Goal: Task Accomplishment & Management: Manage account settings

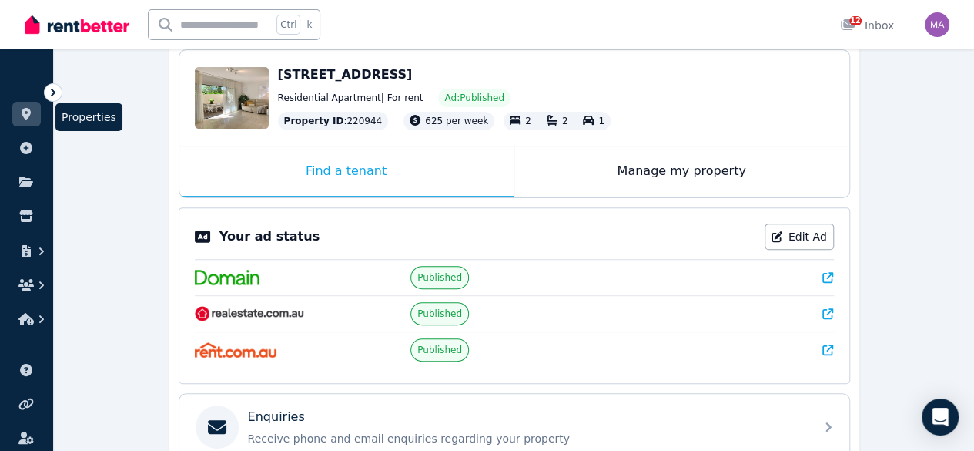
click at [35, 113] on link at bounding box center [26, 114] width 29 height 25
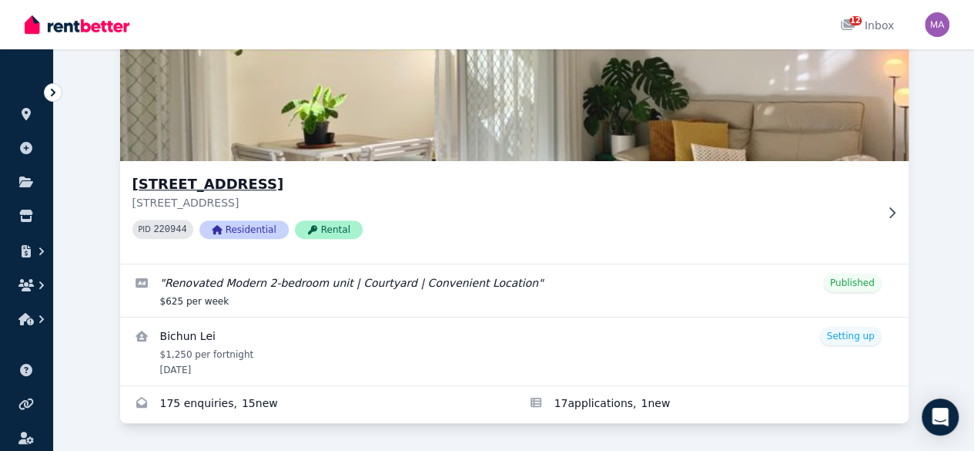
scroll to position [200, 0]
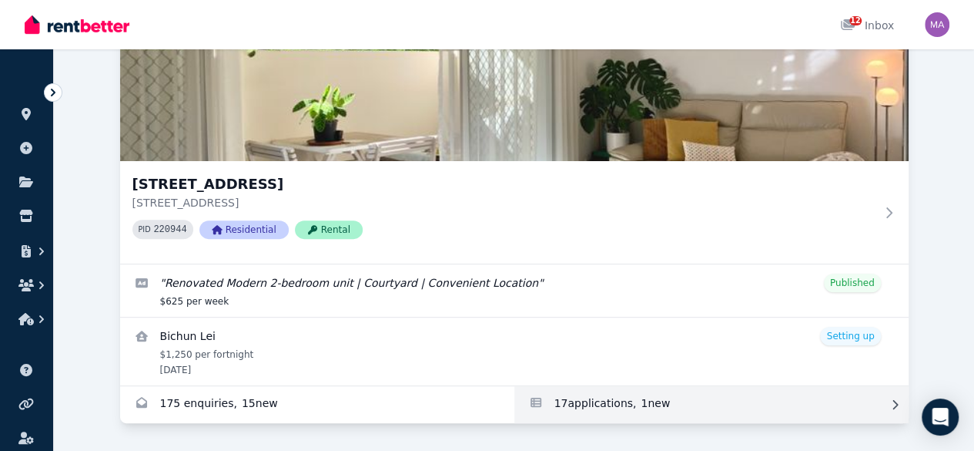
click at [515, 389] on link "Applications for Unit 1 11/13 Calder Road, Rydalmere" at bounding box center [712, 404] width 394 height 37
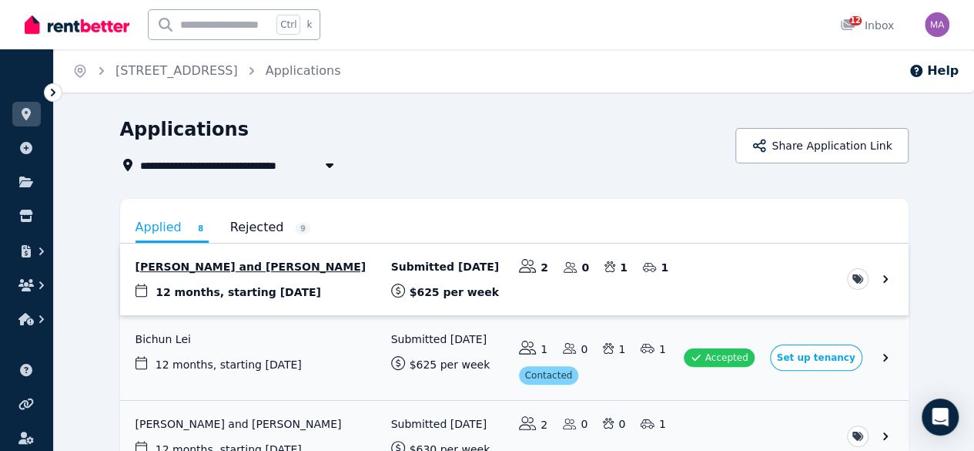
click at [299, 266] on link "View application: Kai Huang and Huang Zheng" at bounding box center [514, 279] width 789 height 72
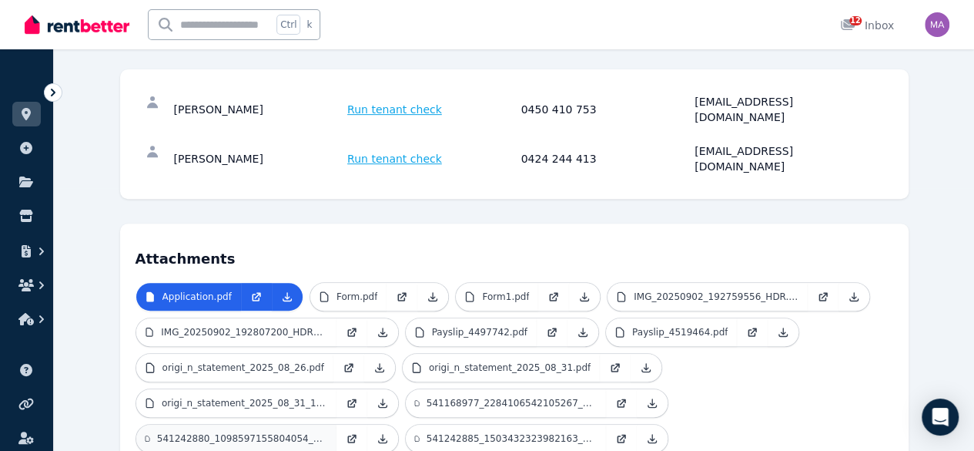
scroll to position [262, 0]
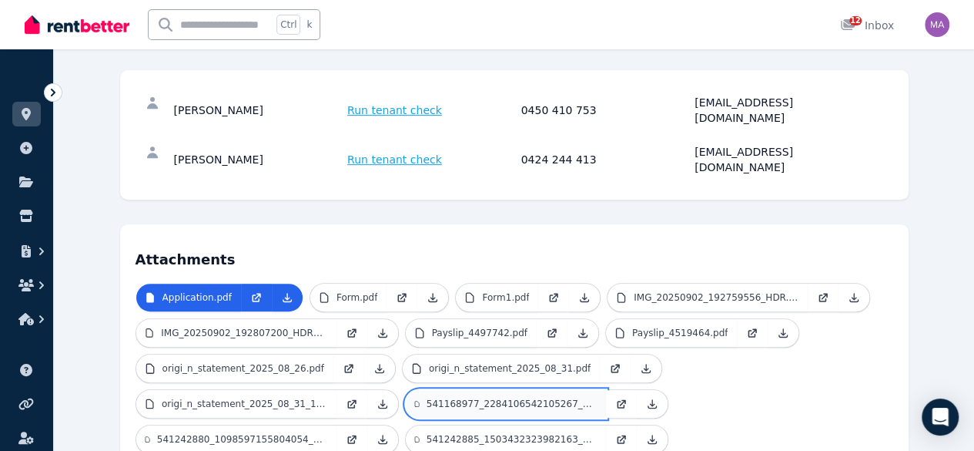
click at [406, 390] on link "541168977_2284106542105267_7835144563743805828_n.jpg" at bounding box center [506, 404] width 200 height 28
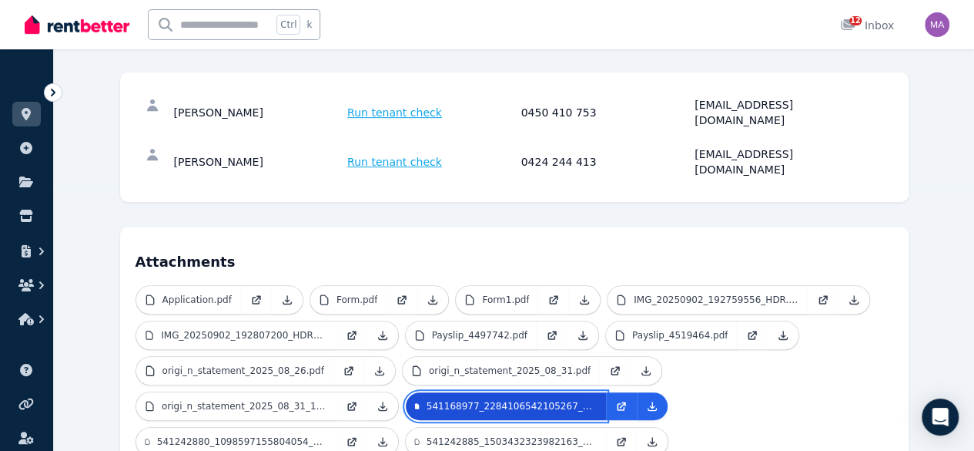
scroll to position [257, 0]
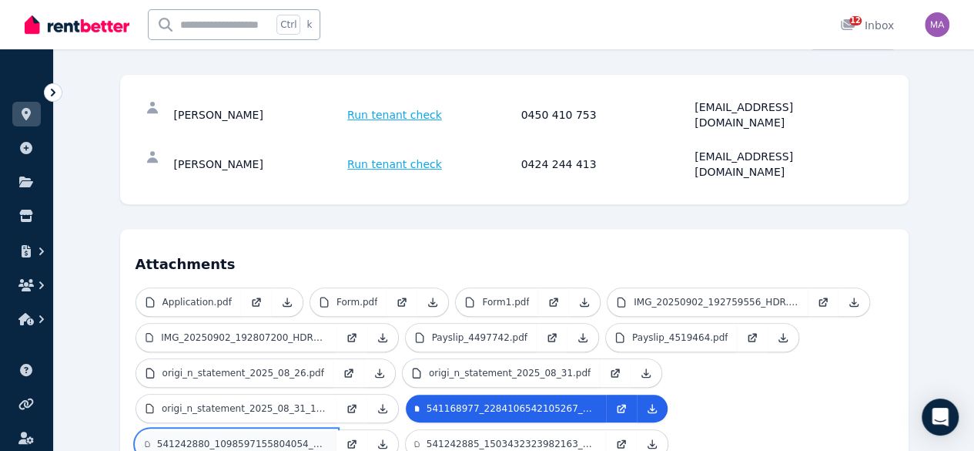
click at [327, 438] on p "541242880_1098597155804054_6938907256276624389_n.jpg" at bounding box center [242, 444] width 170 height 12
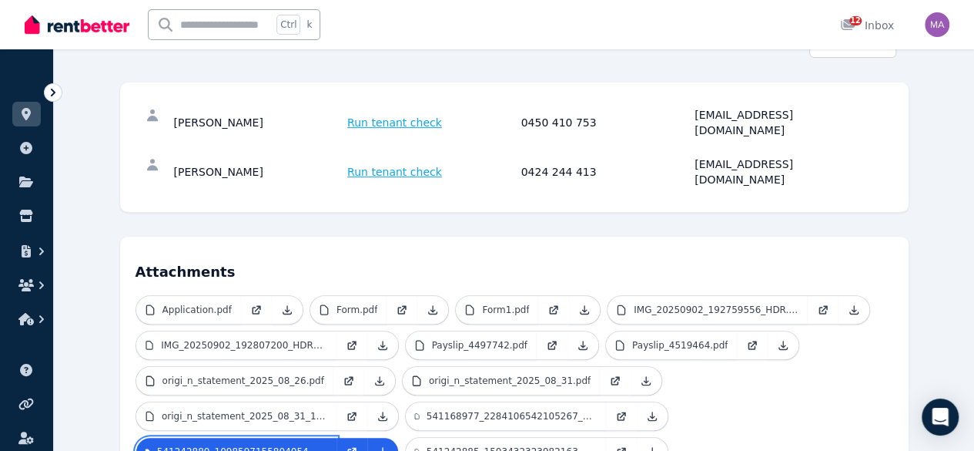
scroll to position [216, 0]
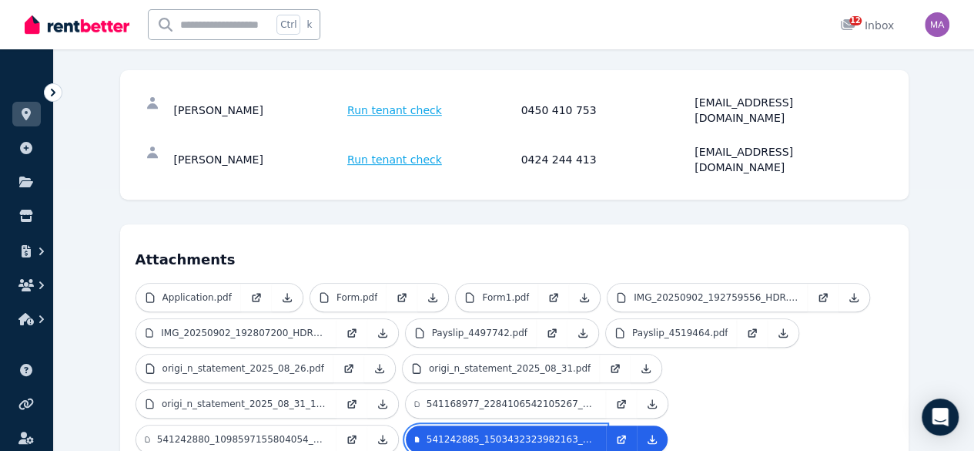
scroll to position [189, 0]
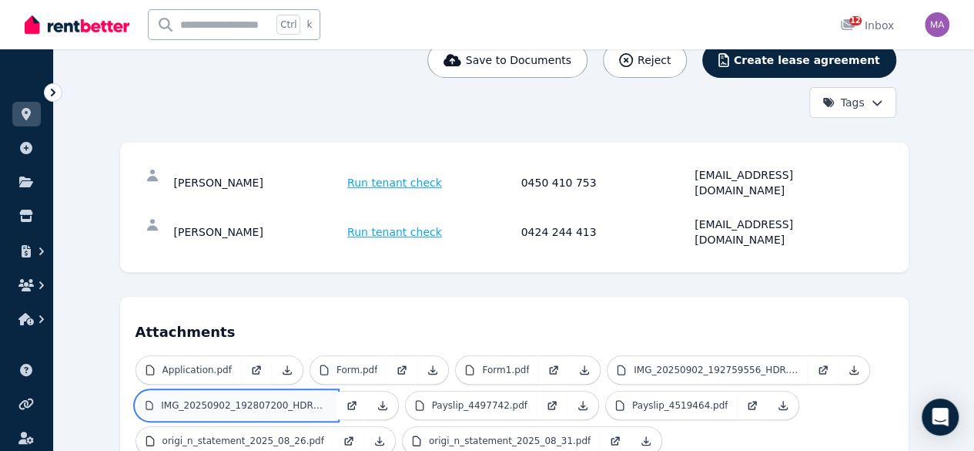
click at [227, 391] on link "IMG_20250902_192807200_HDR_1.jpg" at bounding box center [236, 405] width 200 height 28
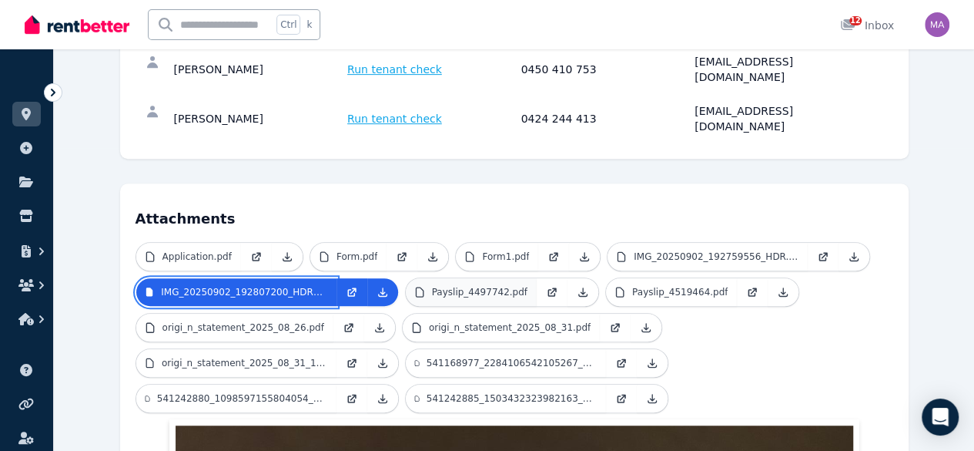
scroll to position [236, 0]
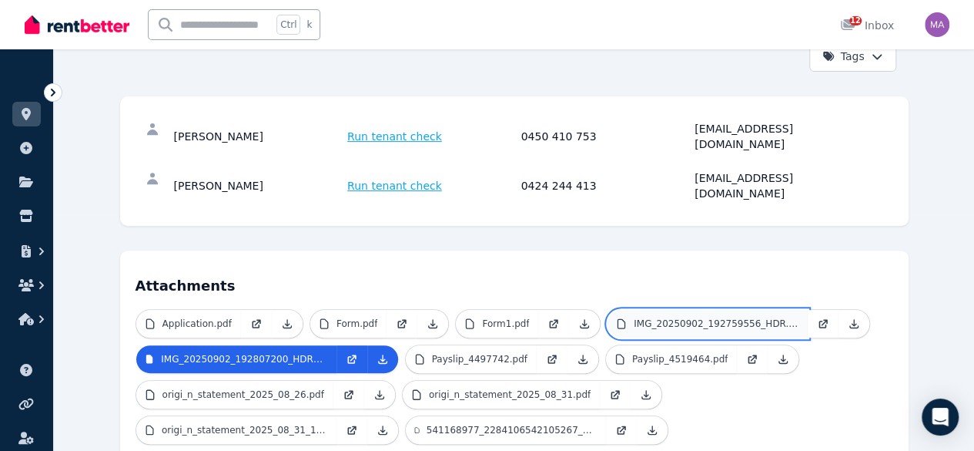
click at [644, 310] on link "IMG_20250902_192759556_HDR.jpg" at bounding box center [708, 324] width 200 height 28
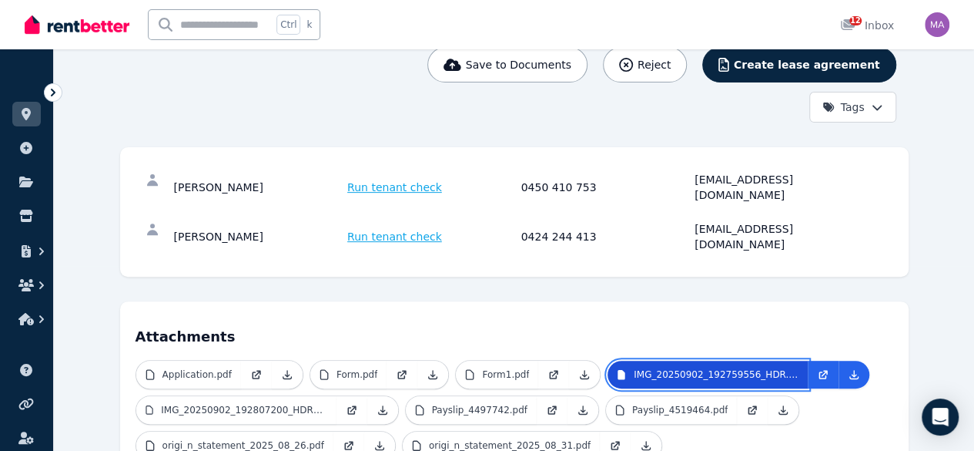
scroll to position [183, 0]
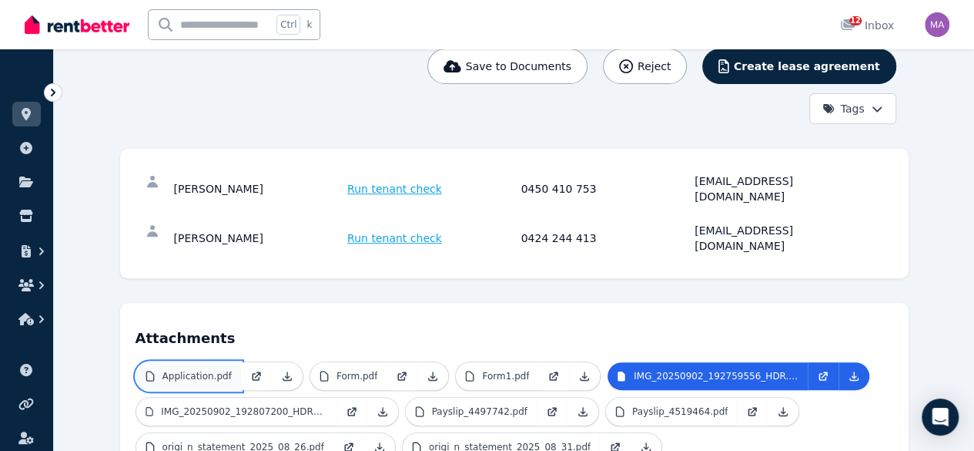
click at [174, 370] on p "Application.pdf" at bounding box center [197, 376] width 69 height 12
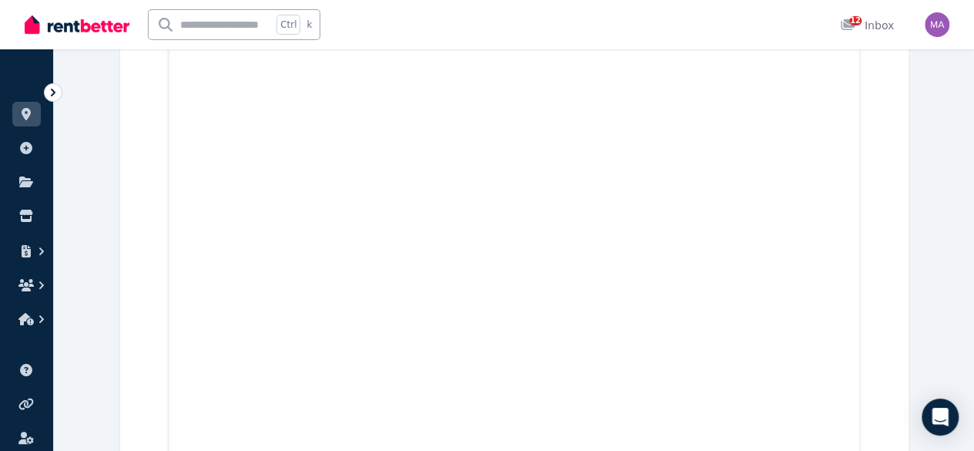
scroll to position [15172, 0]
click at [32, 119] on icon at bounding box center [25, 114] width 15 height 12
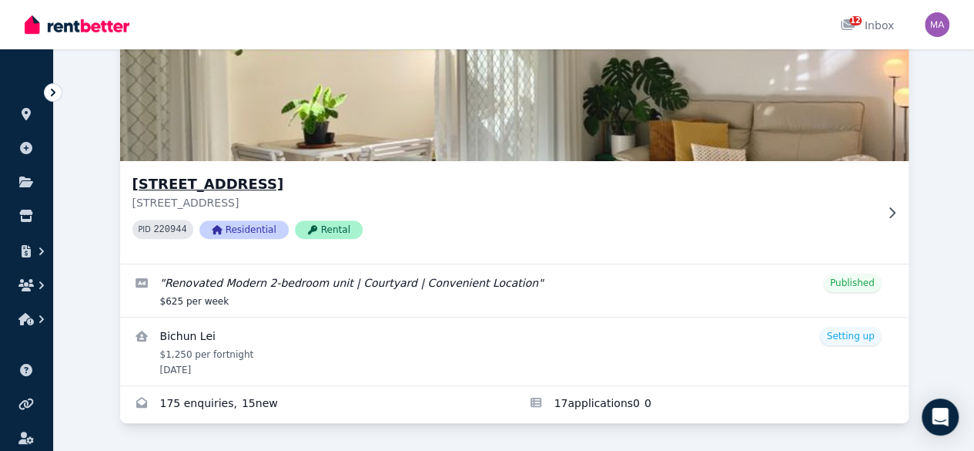
scroll to position [215, 0]
click at [348, 172] on div "[STREET_ADDRESS] PID 220944 Residential Rental" at bounding box center [514, 212] width 789 height 102
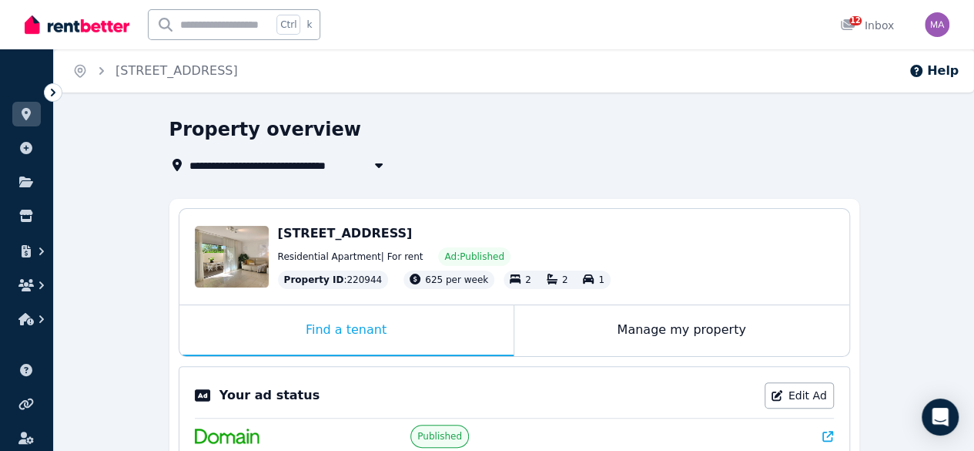
click at [800, 407] on div "Your ad status Edit Ad" at bounding box center [514, 400] width 639 height 36
click at [800, 400] on link "Edit Ad" at bounding box center [799, 395] width 69 height 26
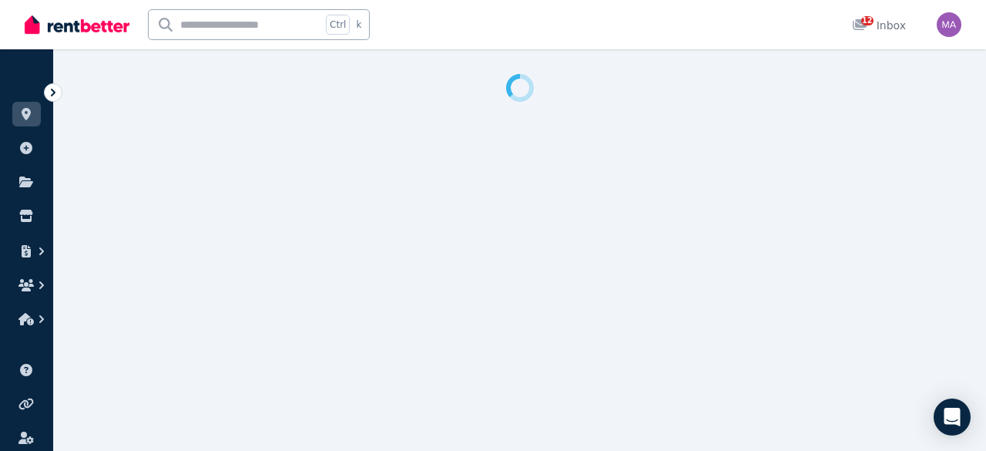
select select "**********"
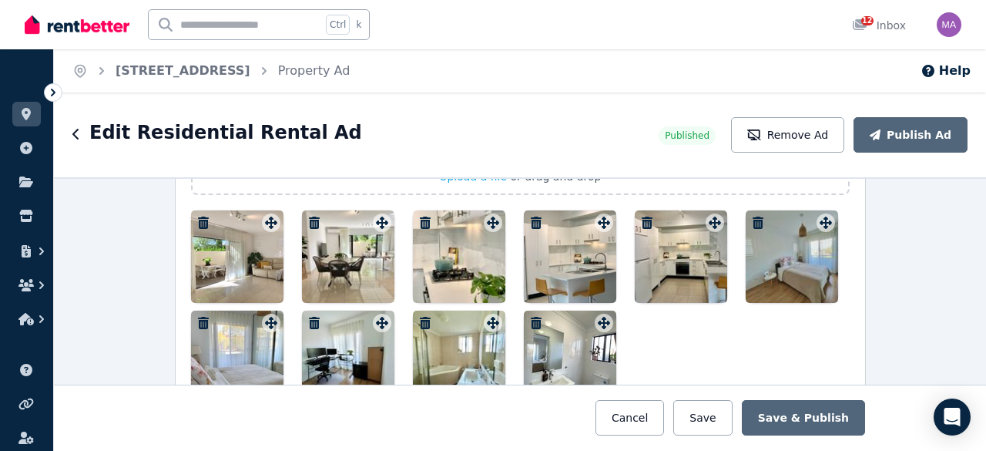
scroll to position [1976, 0]
click at [236, 260] on div at bounding box center [237, 257] width 92 height 92
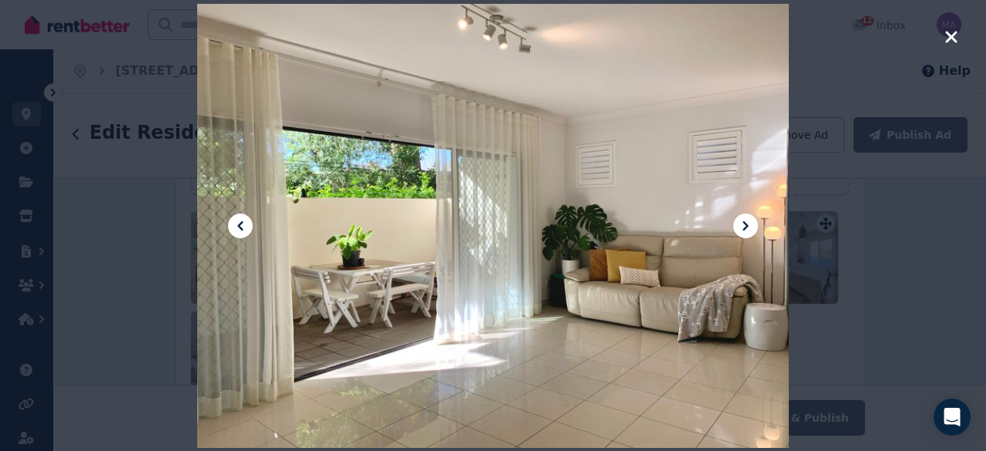
click at [598, 213] on div at bounding box center [493, 225] width 592 height 789
click at [726, 179] on div at bounding box center [493, 225] width 592 height 789
click at [890, 196] on div at bounding box center [493, 225] width 986 height 451
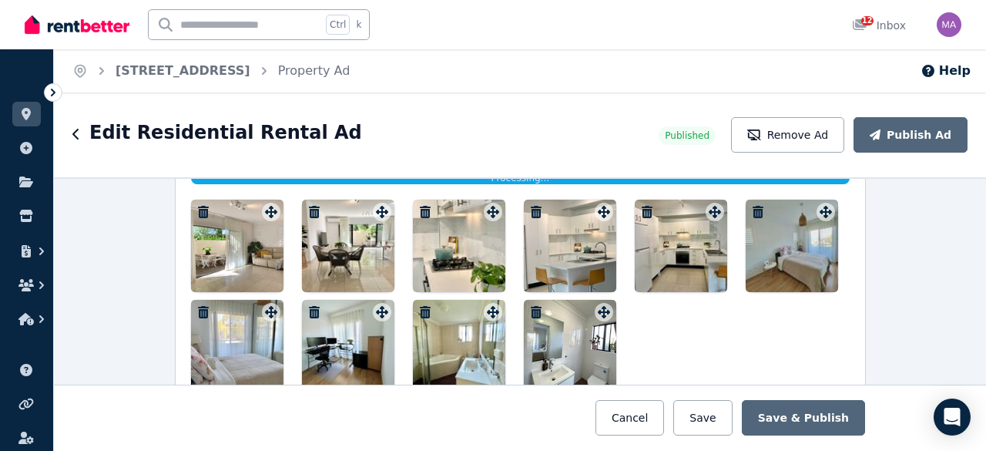
scroll to position [2024, 0]
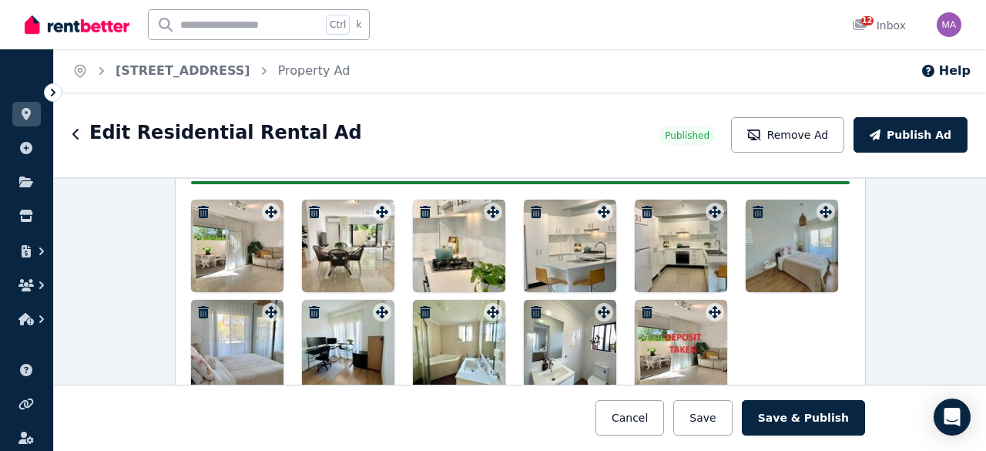
drag, startPoint x: 668, startPoint y: 334, endPoint x: 239, endPoint y: 216, distance: 445.1
click at [239, 216] on div at bounding box center [520, 296] width 659 height 193
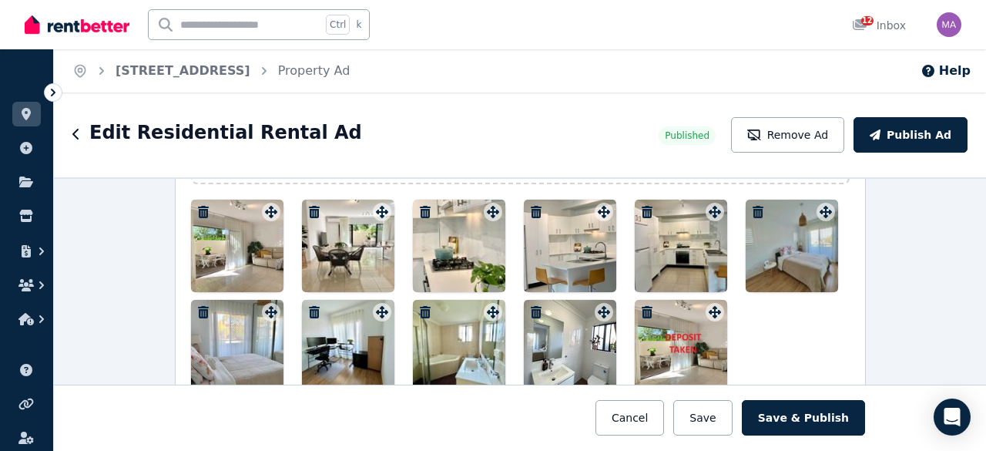
click at [713, 303] on div at bounding box center [681, 346] width 92 height 92
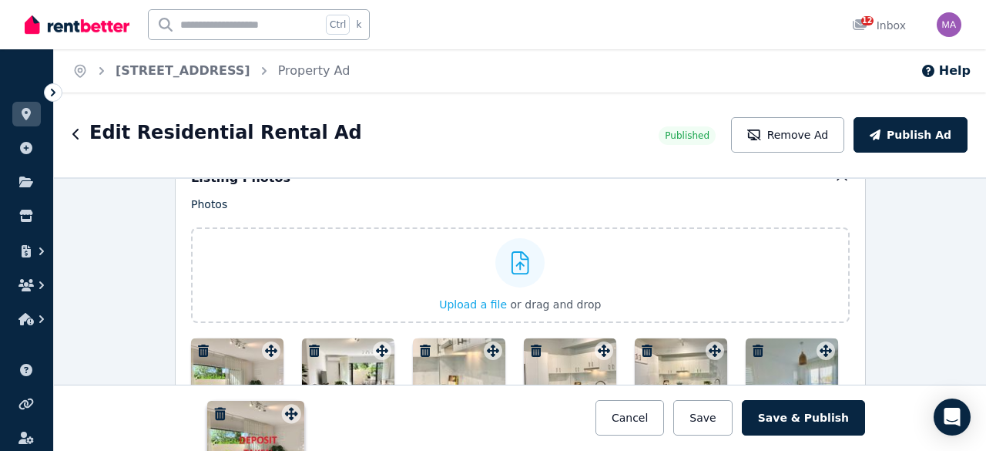
scroll to position [1850, 0]
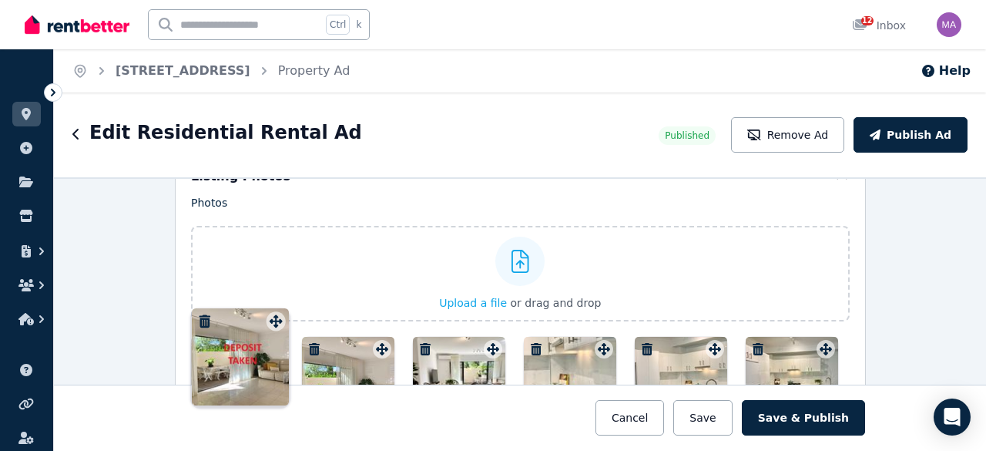
drag, startPoint x: 713, startPoint y: 303, endPoint x: 279, endPoint y: 310, distance: 434.5
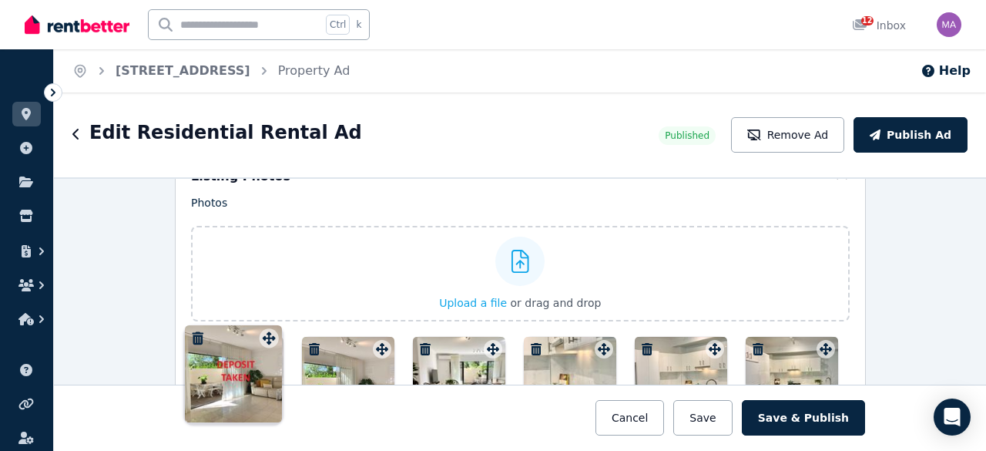
click at [279, 310] on div "Photos Upload a file or drag and drop Uploaded " Screenshot [DATE] 223849.jpg "…" at bounding box center [520, 362] width 659 height 334
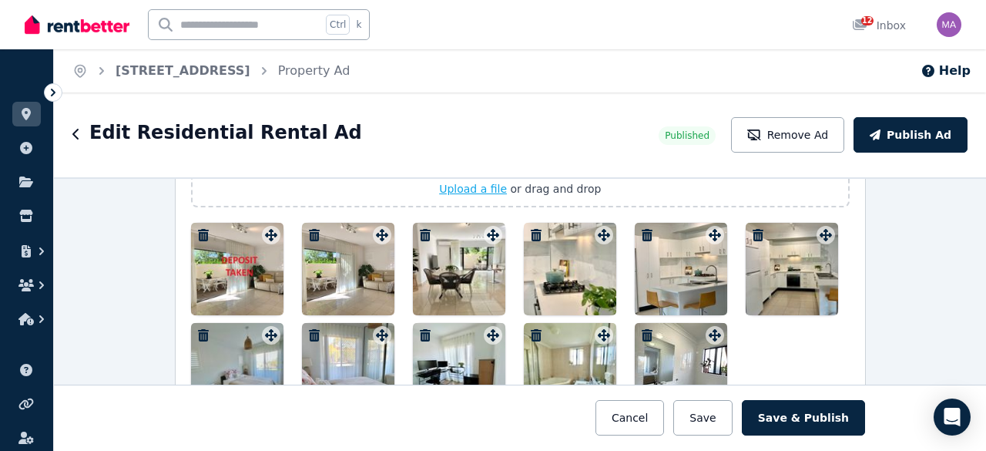
scroll to position [1964, 0]
click at [386, 245] on div at bounding box center [348, 269] width 92 height 92
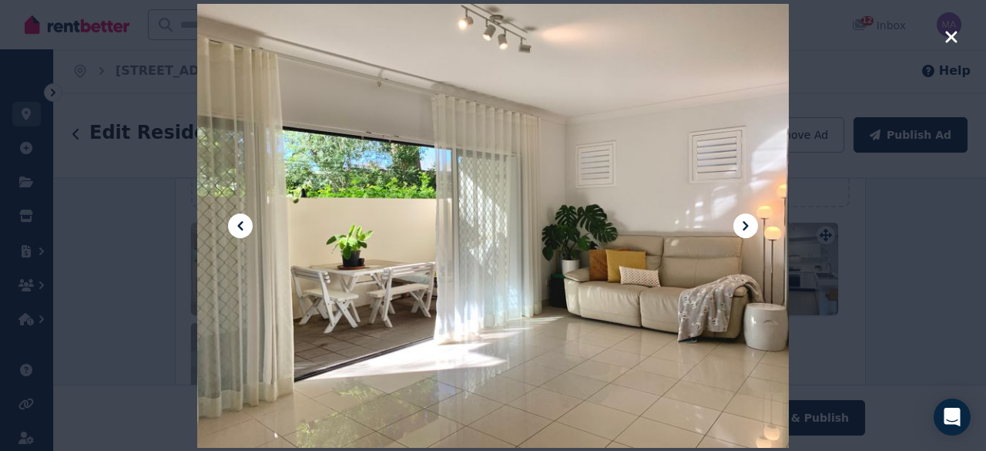
click at [168, 266] on div at bounding box center [493, 225] width 986 height 451
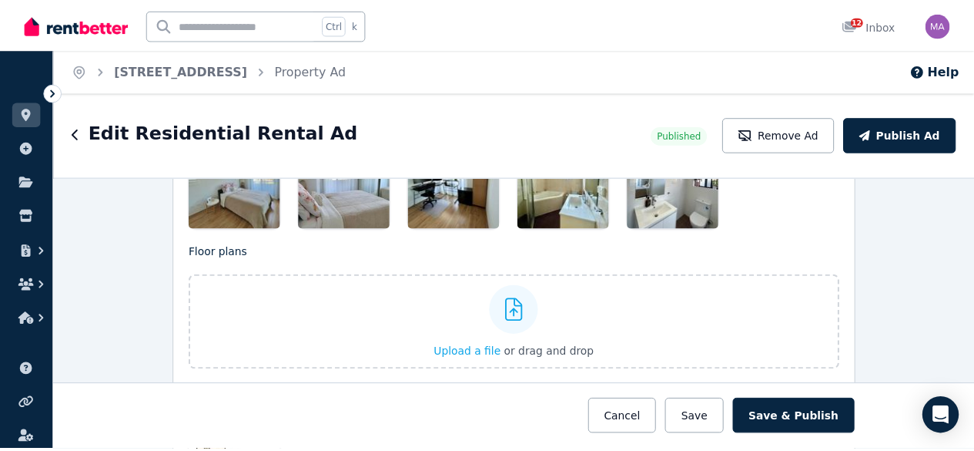
scroll to position [2171, 0]
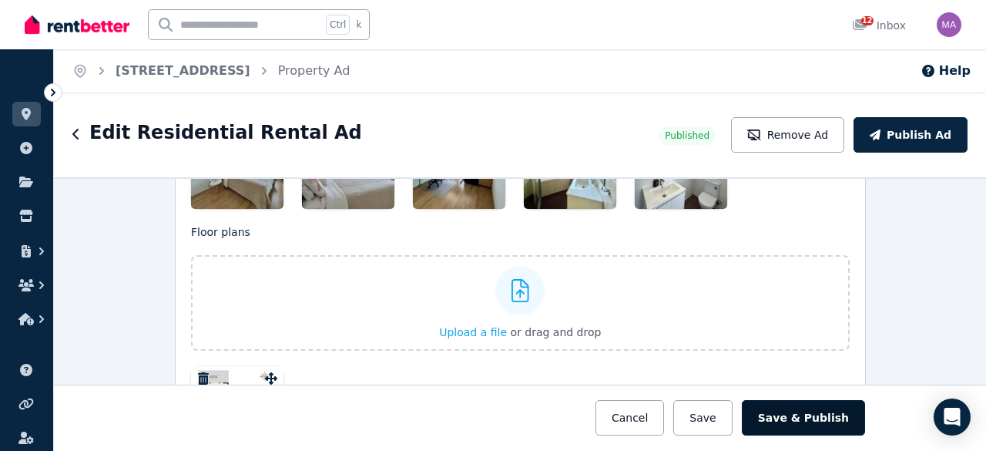
click at [790, 426] on button "Save & Publish" at bounding box center [803, 417] width 123 height 35
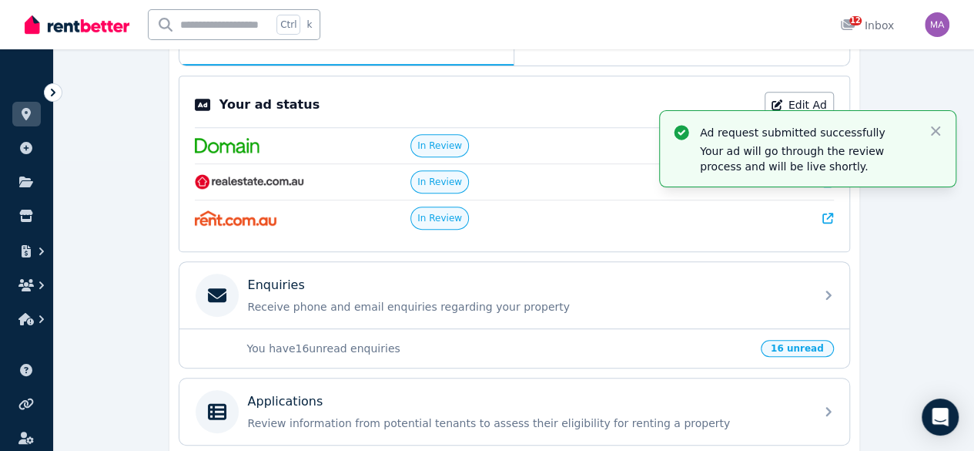
scroll to position [290, 0]
click at [937, 125] on icon "button" at bounding box center [935, 130] width 15 height 15
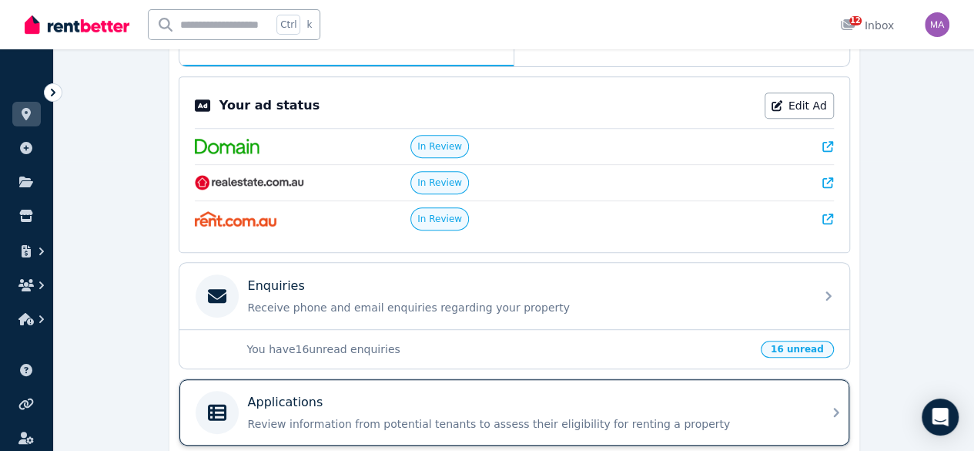
click at [330, 403] on div "Applications" at bounding box center [527, 402] width 558 height 18
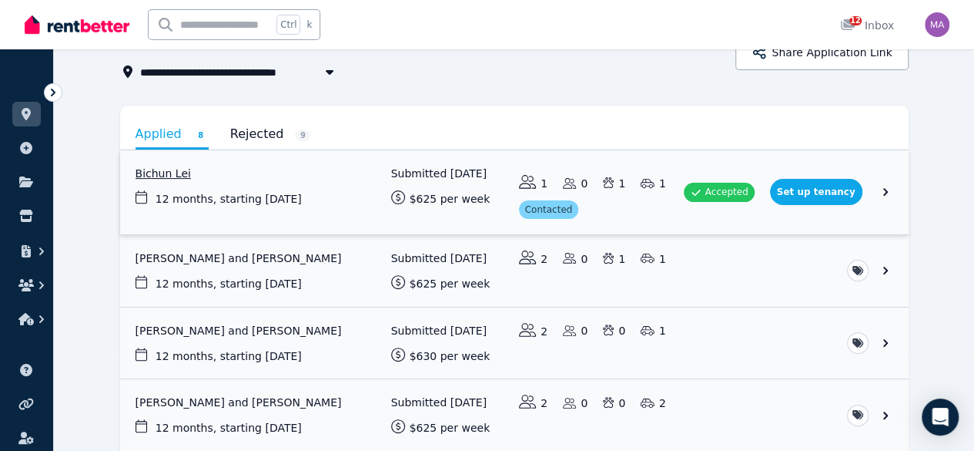
scroll to position [94, 0]
click at [678, 187] on link "View application: Bichun Lei" at bounding box center [514, 191] width 789 height 84
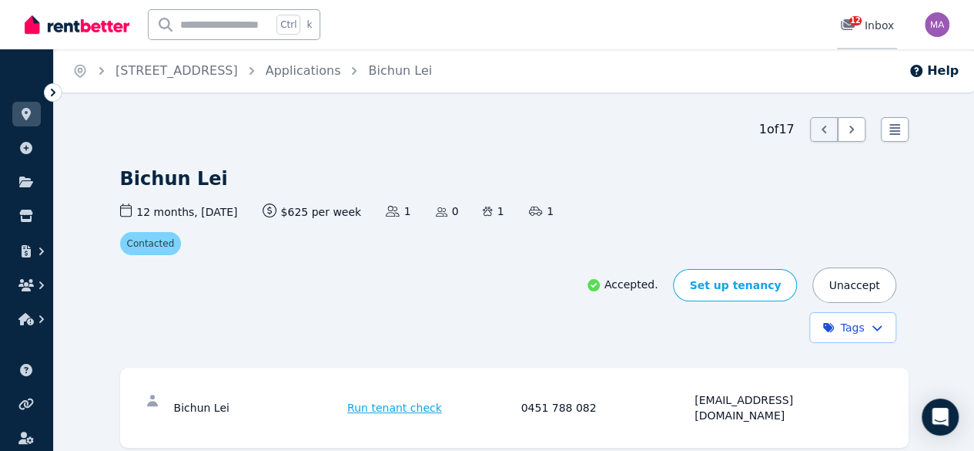
click at [853, 18] on span "12" at bounding box center [856, 20] width 12 height 9
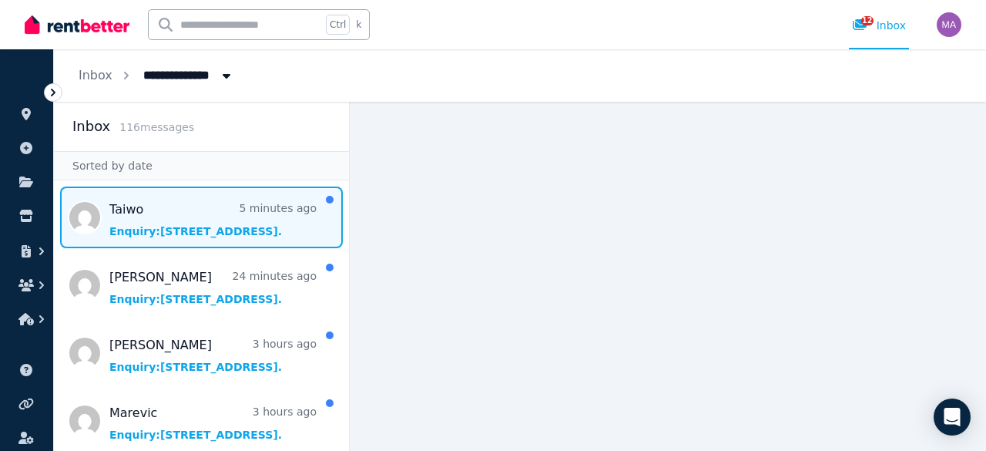
click at [193, 233] on span "Message list" at bounding box center [201, 217] width 295 height 62
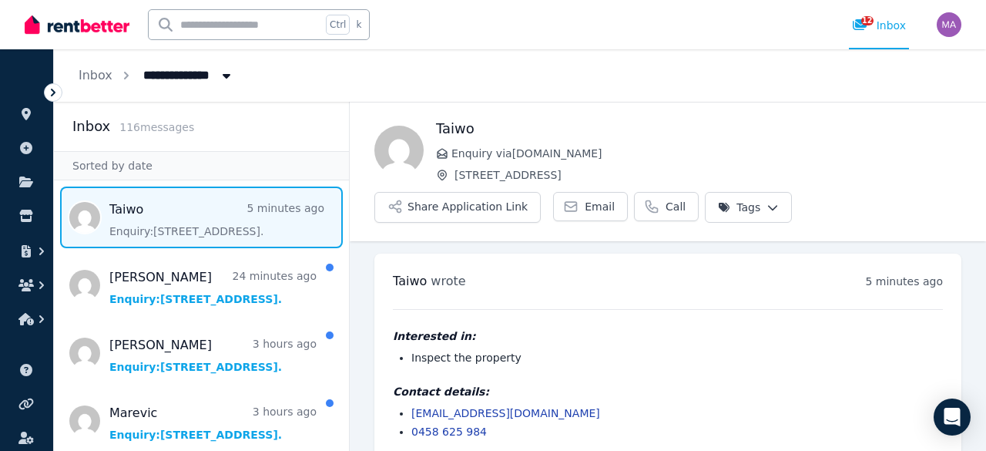
scroll to position [18, 0]
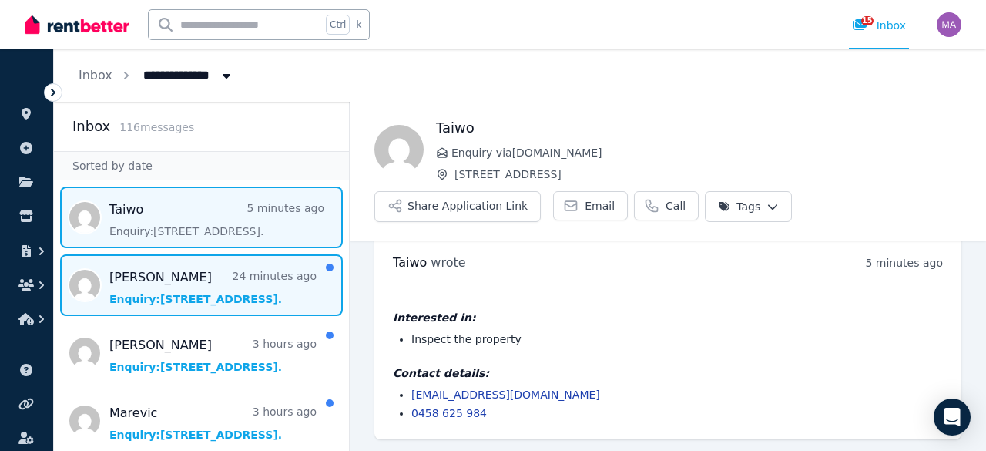
click at [95, 301] on span "Message list" at bounding box center [201, 285] width 295 height 62
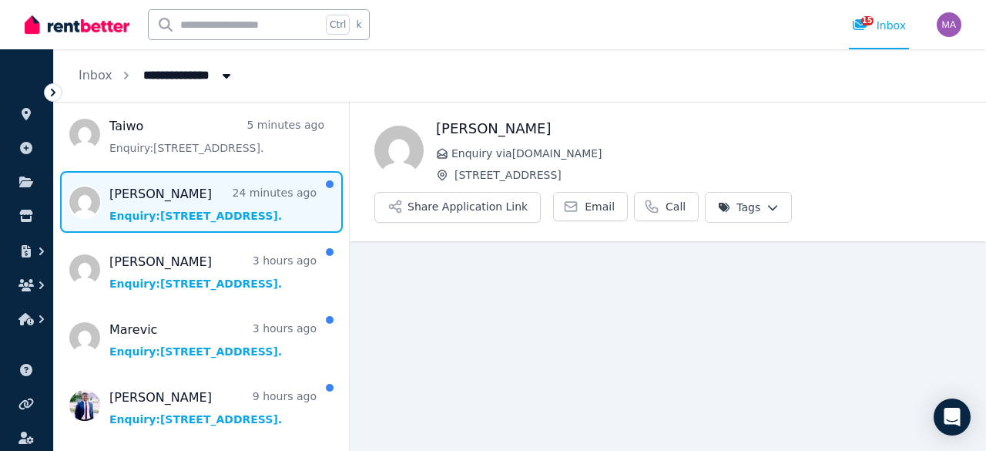
scroll to position [86, 0]
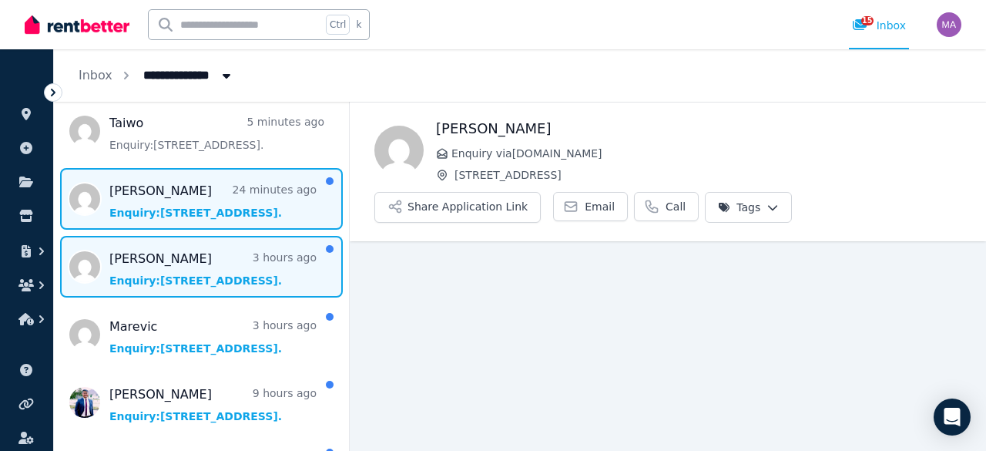
click at [140, 270] on span "Message list" at bounding box center [201, 267] width 295 height 62
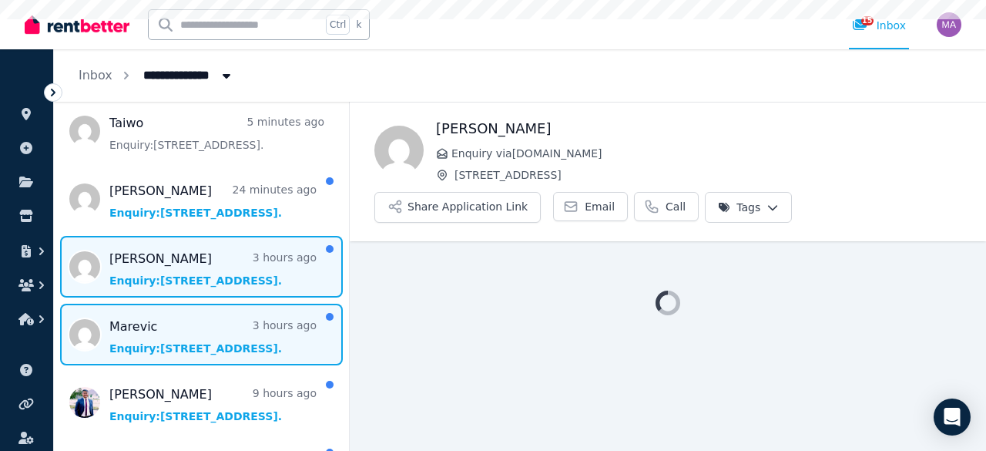
click at [129, 329] on span "Message list" at bounding box center [201, 334] width 295 height 62
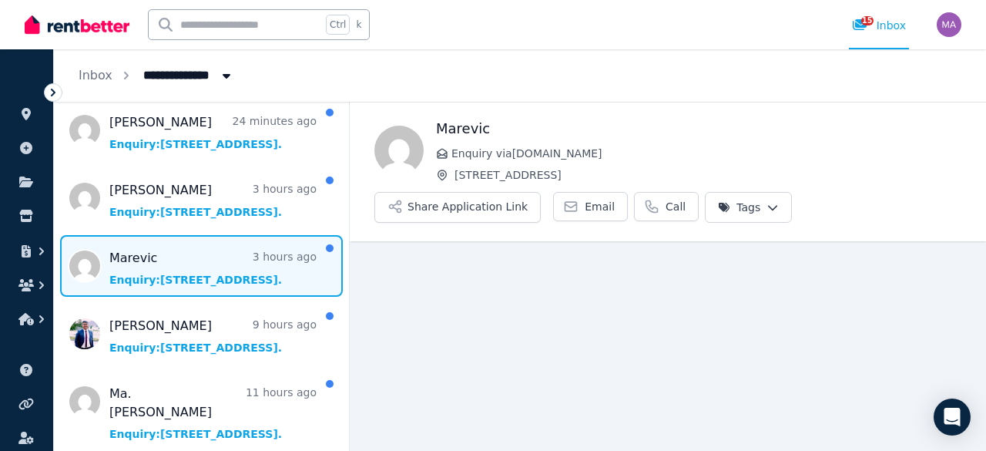
scroll to position [156, 0]
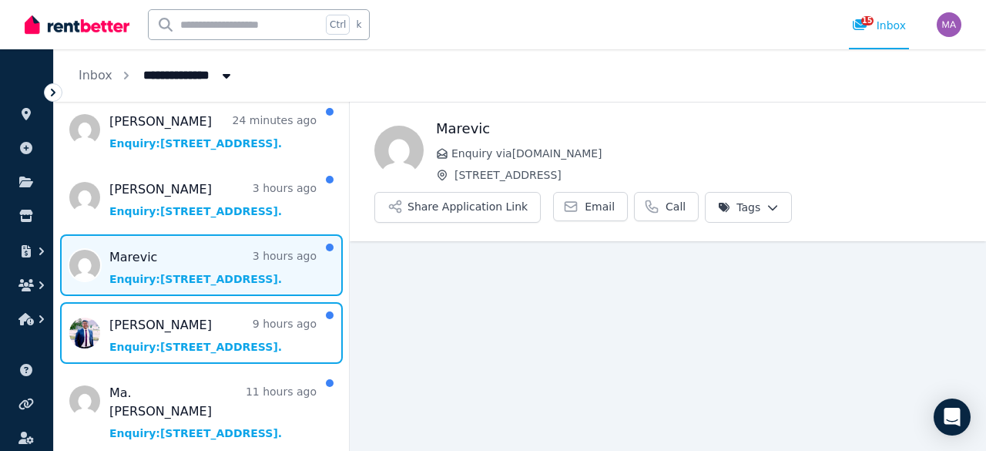
click at [129, 329] on span "Message list" at bounding box center [201, 333] width 295 height 62
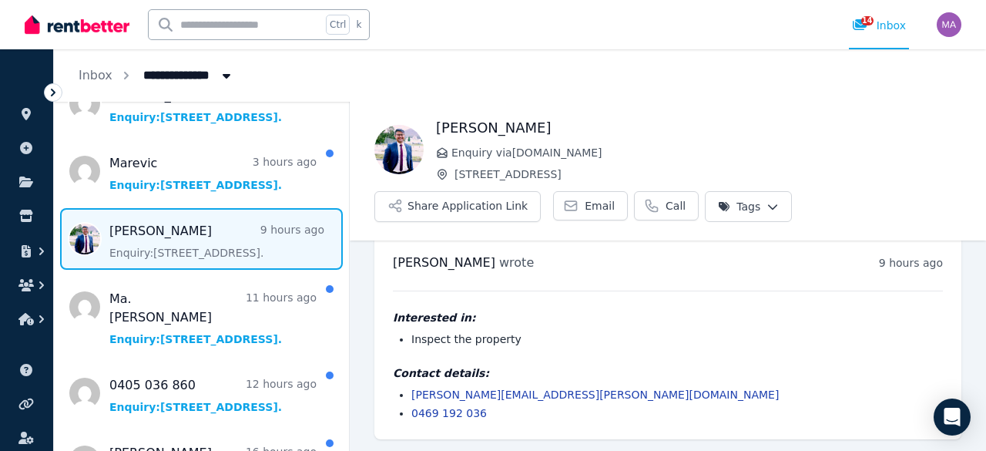
scroll to position [250, 0]
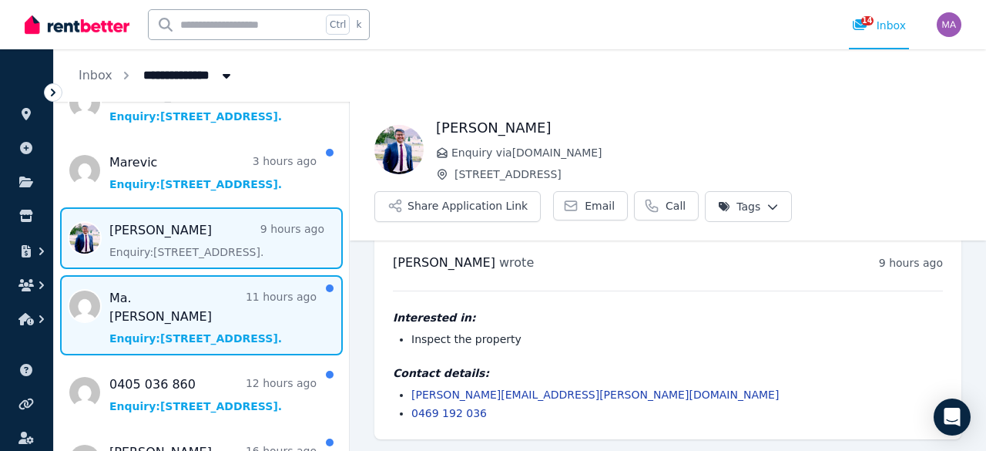
click at [218, 327] on span "Message list" at bounding box center [201, 315] width 295 height 80
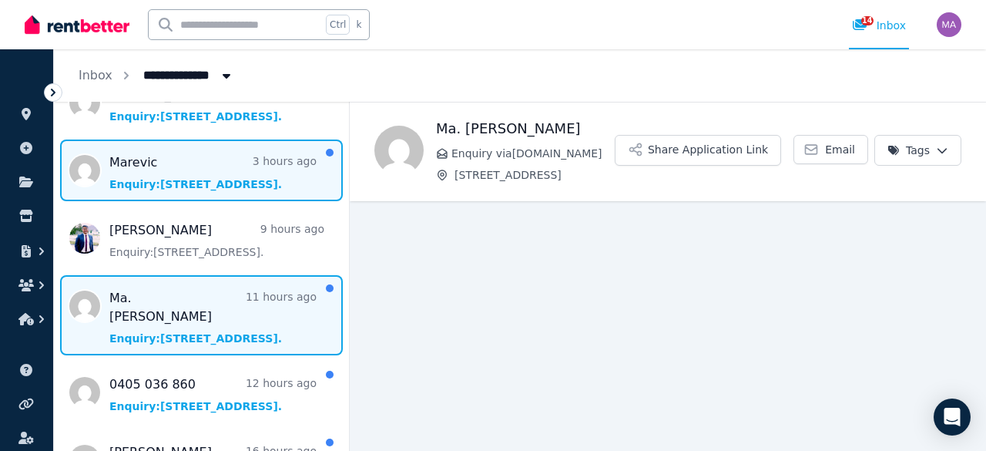
click at [201, 184] on span "Message list" at bounding box center [201, 170] width 295 height 62
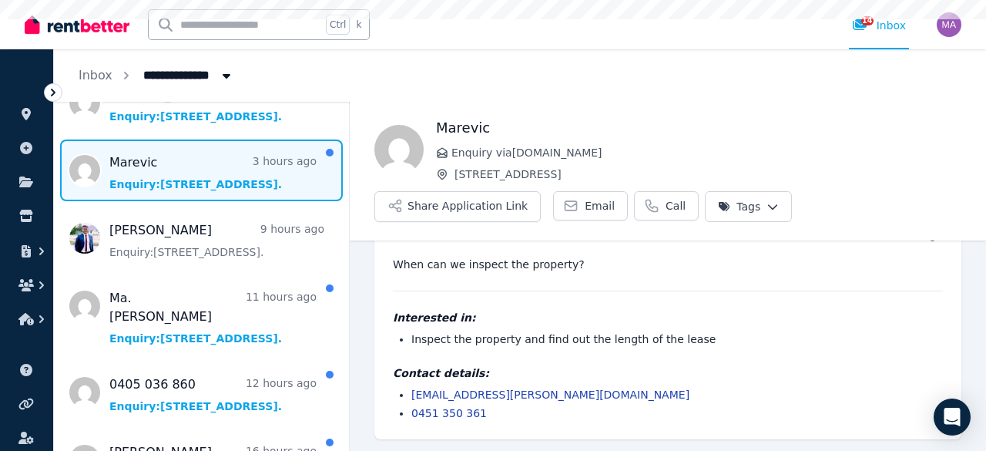
scroll to position [46, 0]
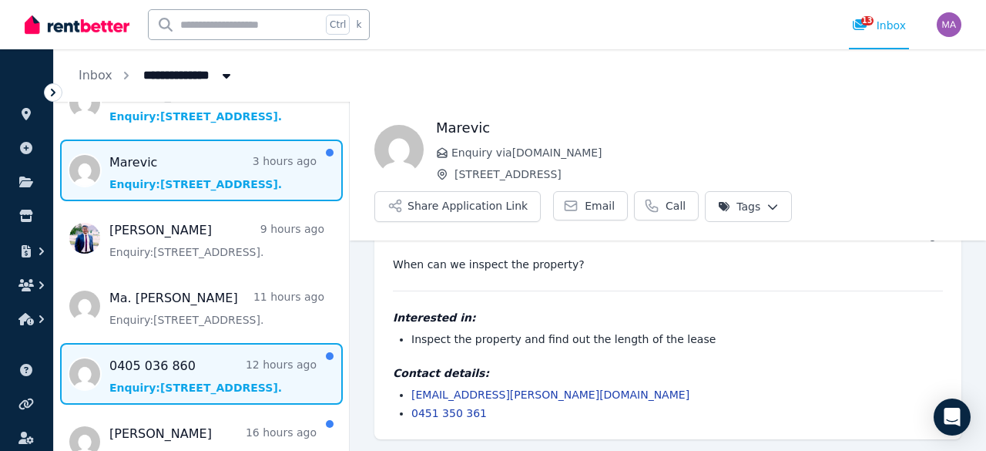
click at [189, 364] on span "Message list" at bounding box center [201, 374] width 295 height 62
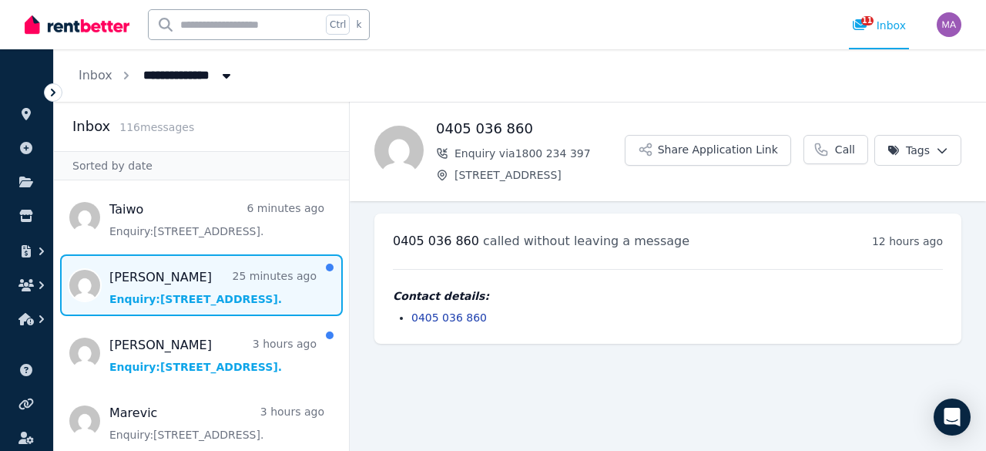
click at [199, 254] on span "Message list" at bounding box center [201, 285] width 295 height 62
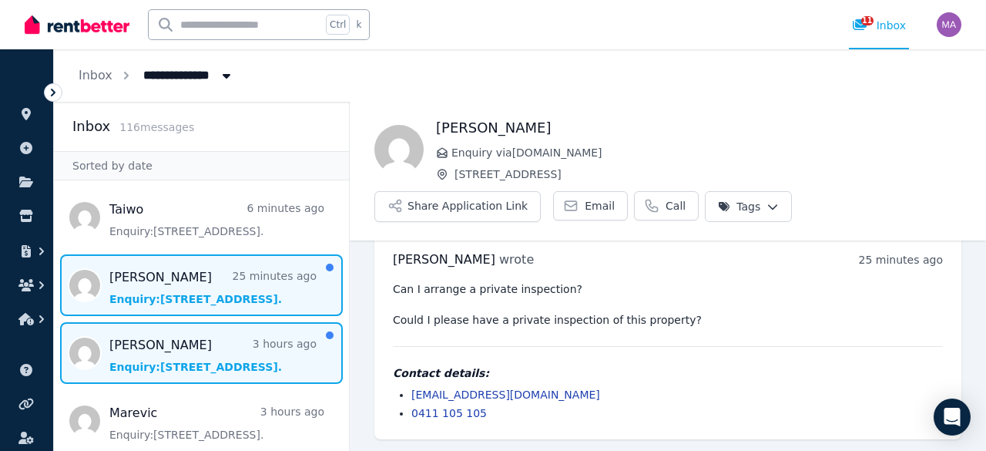
click at [185, 343] on span "Message list" at bounding box center [201, 353] width 295 height 62
